Goal: Find specific page/section: Find specific page/section

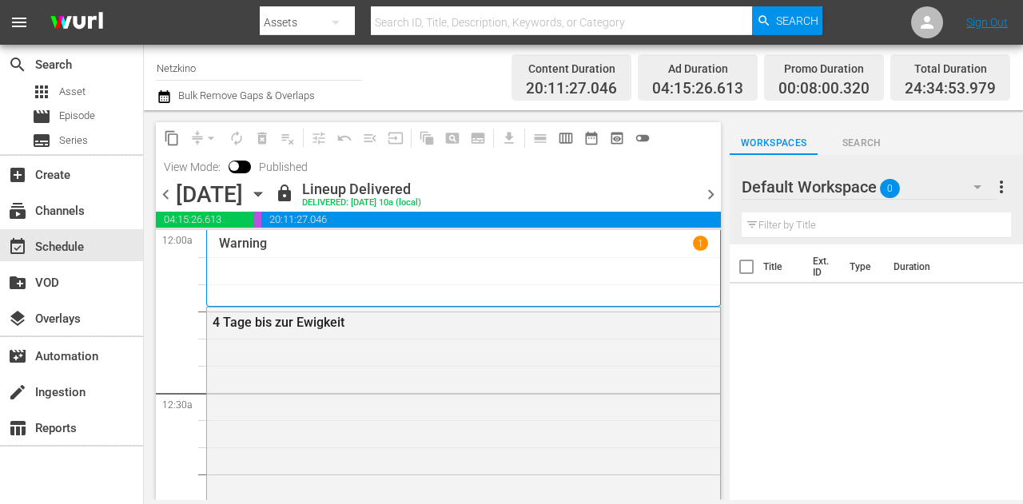
click at [936, 191] on div "Default Workspace 0" at bounding box center [868, 187] width 255 height 45
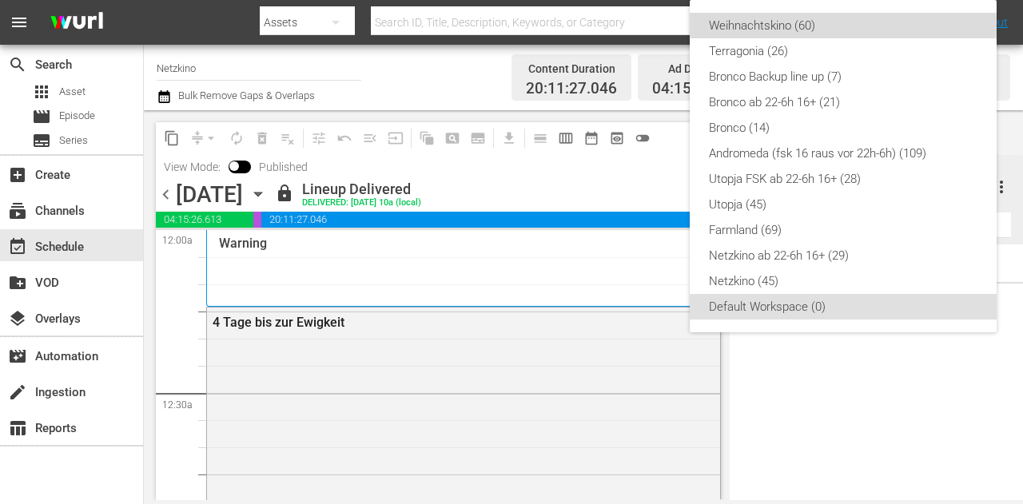
click at [764, 25] on div "Weihnachtskino (60)" at bounding box center [843, 26] width 268 height 26
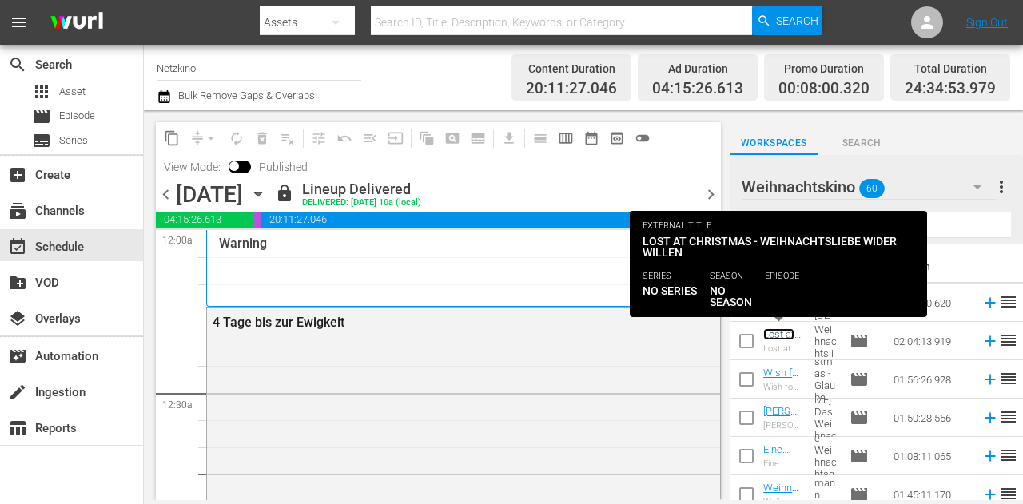
click at [773, 338] on link "Lost at Christmas - Weihnachtsliebe wider Willen" at bounding box center [781, 370] width 36 height 84
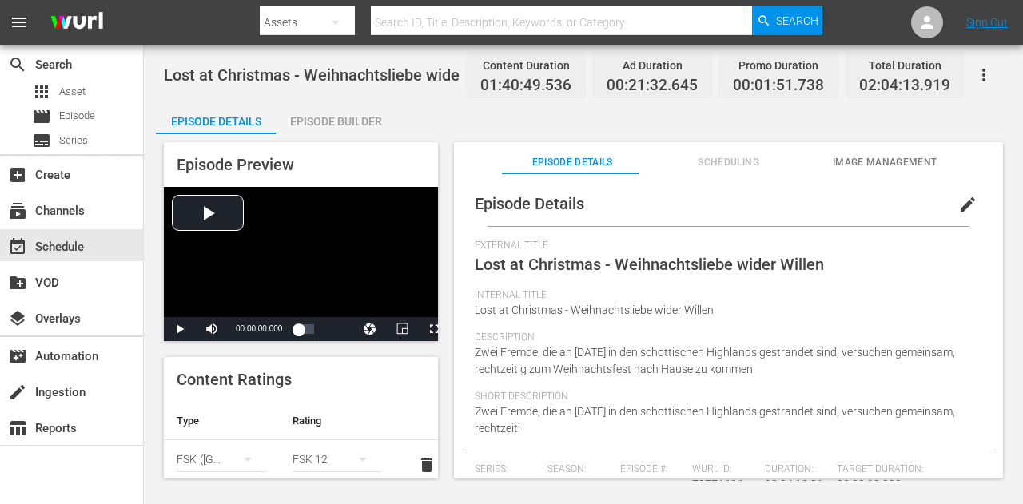
click at [731, 162] on span "Scheduling" at bounding box center [728, 162] width 141 height 17
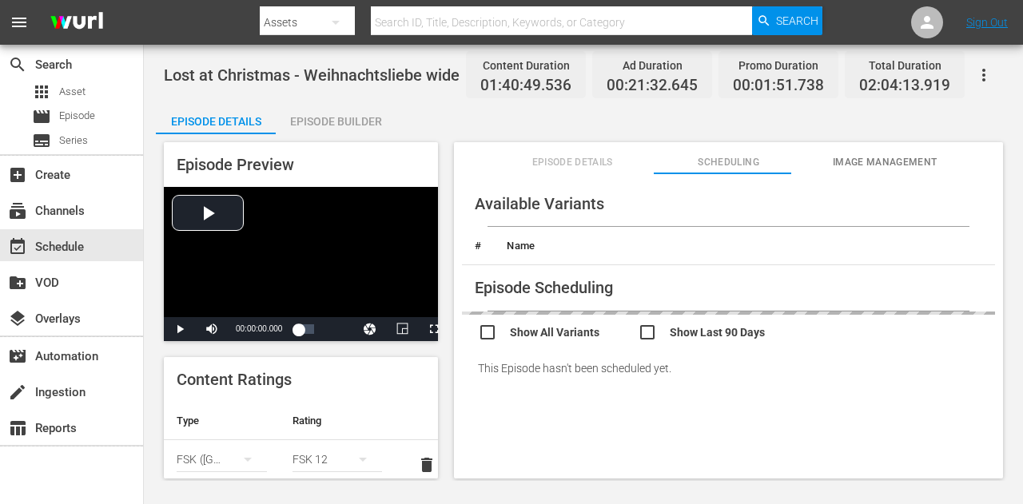
click at [847, 167] on span "Image Management" at bounding box center [884, 162] width 141 height 17
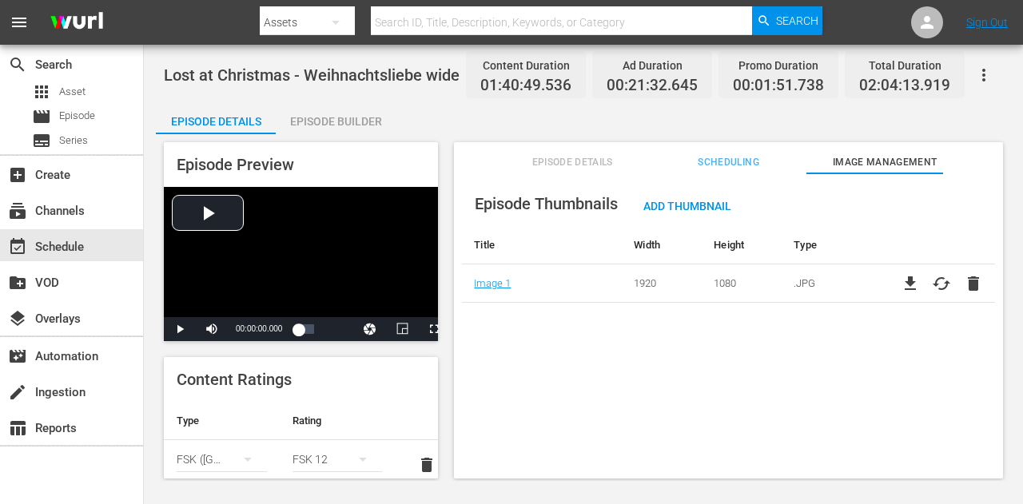
click at [662, 156] on span "Scheduling" at bounding box center [728, 162] width 141 height 17
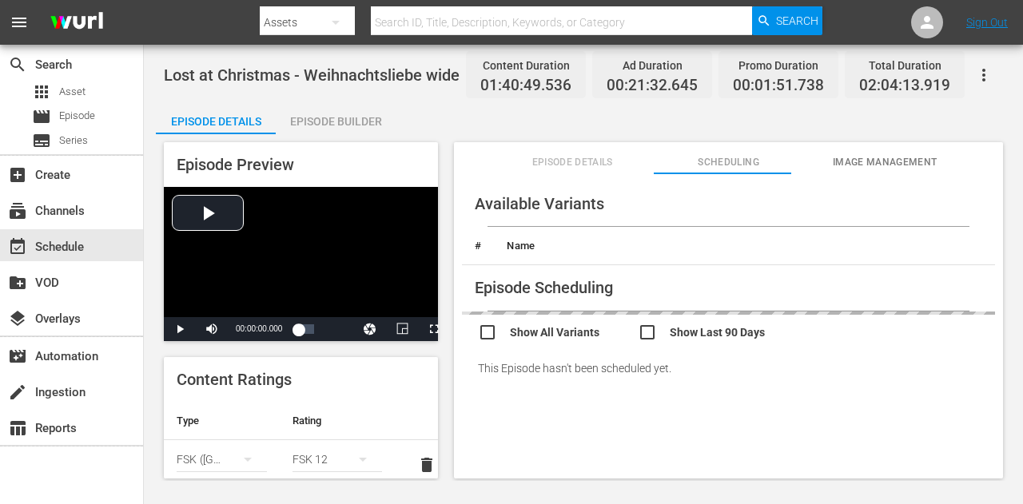
click at [562, 158] on span "Episode Details" at bounding box center [572, 162] width 141 height 17
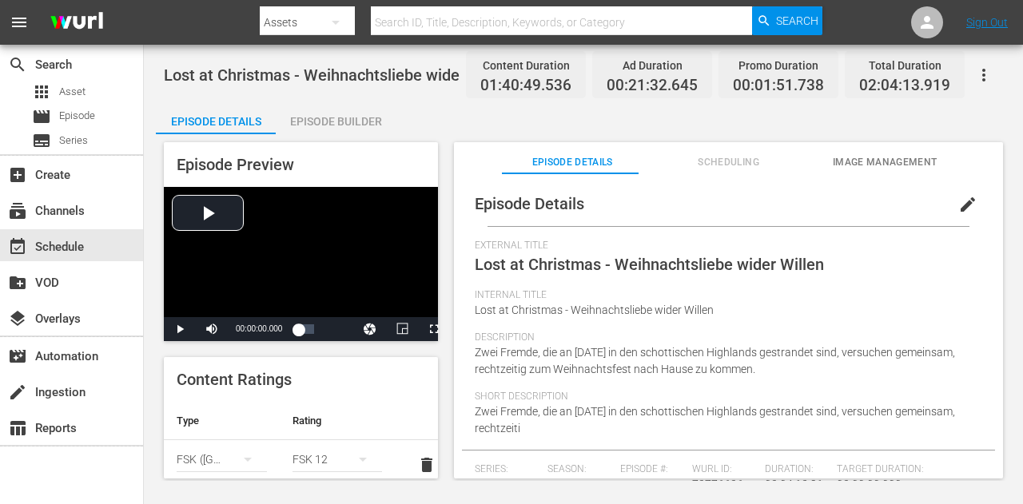
click at [360, 125] on div "Episode Builder" at bounding box center [336, 121] width 120 height 38
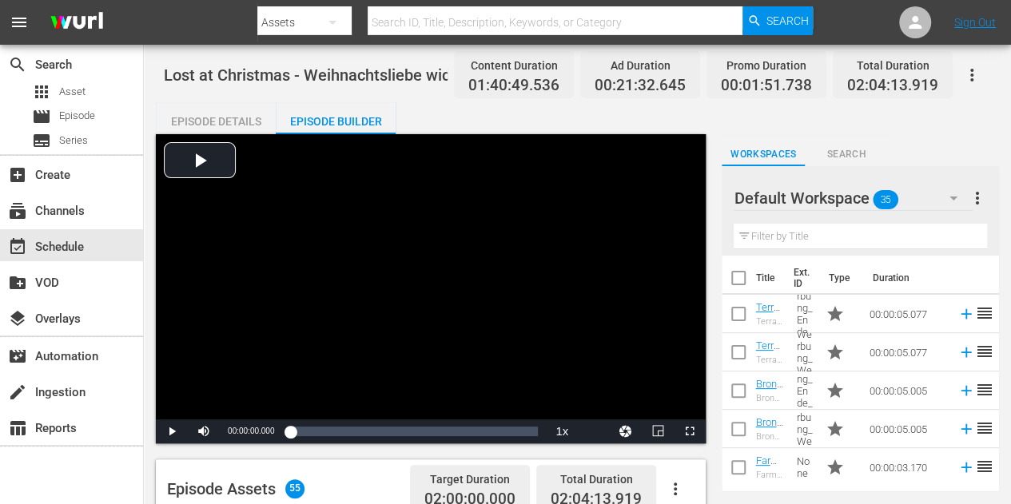
click at [201, 114] on div "Episode Details" at bounding box center [216, 121] width 120 height 38
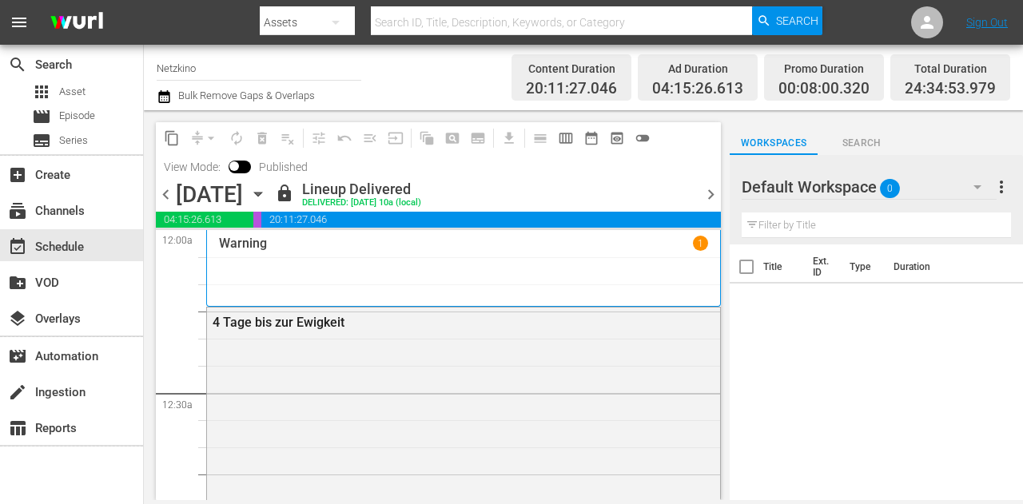
click at [927, 189] on div "Default Workspace 0" at bounding box center [868, 187] width 255 height 45
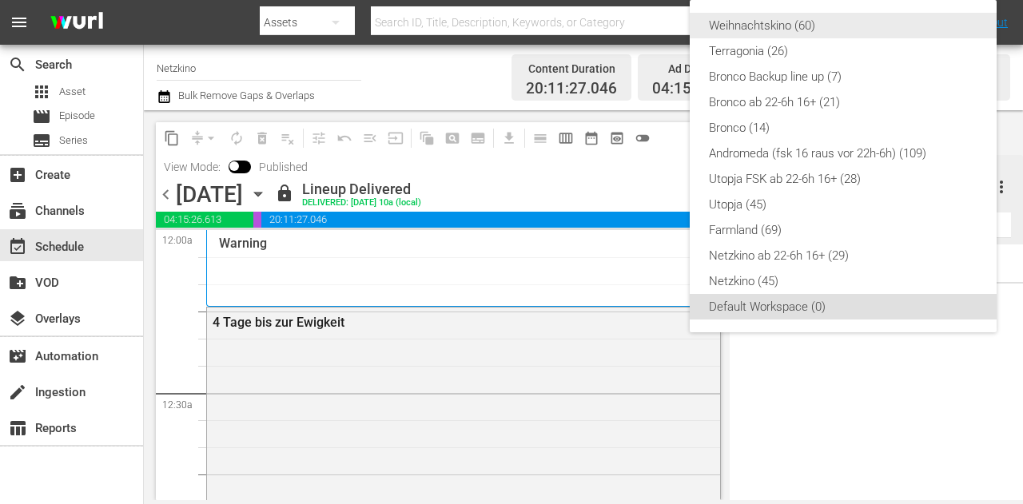
click at [771, 20] on div "Weihnachtskino (60)" at bounding box center [843, 26] width 268 height 26
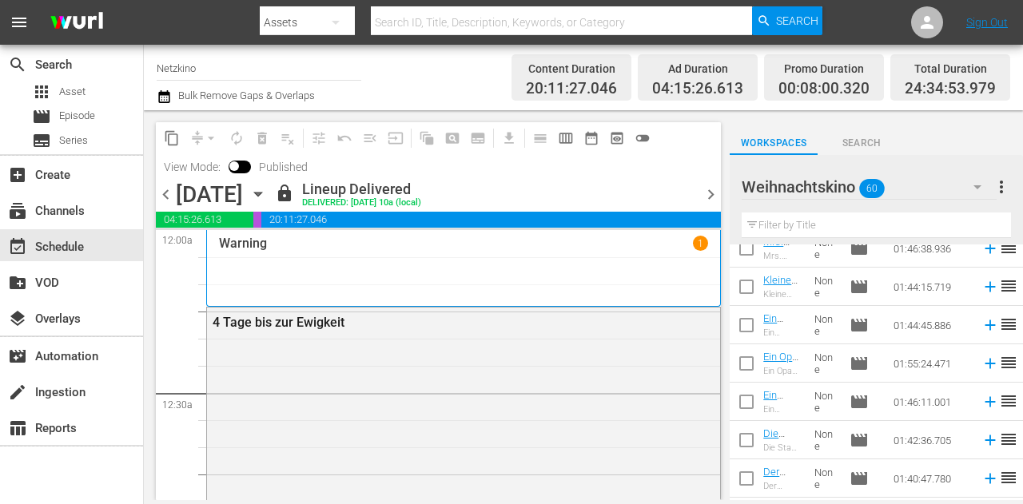
scroll to position [559, 0]
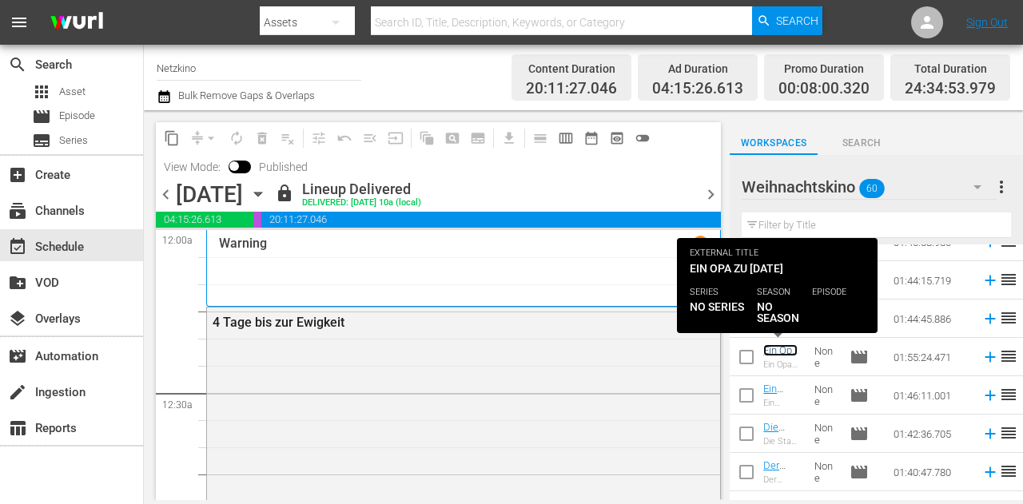
click at [769, 349] on link "Ein Opa zu [DATE]" at bounding box center [780, 362] width 34 height 36
